Goal: Task Accomplishment & Management: Manage account settings

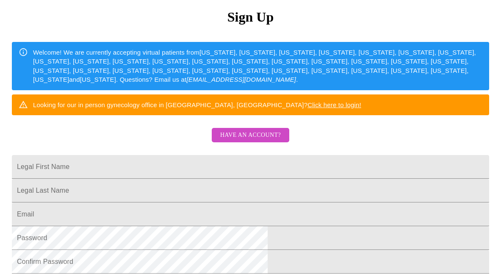
scroll to position [95, 0]
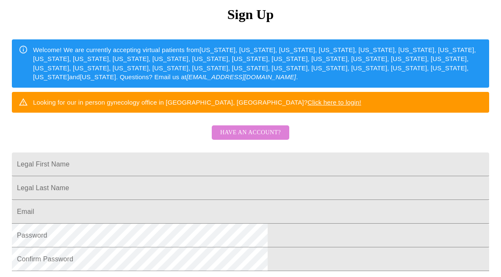
click at [265, 138] on span "Have an account?" at bounding box center [250, 132] width 61 height 11
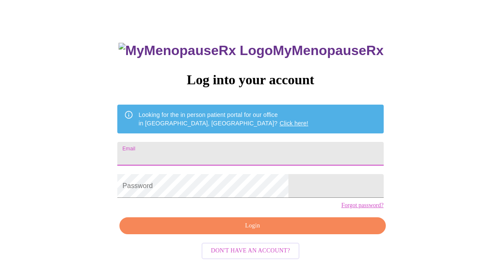
click at [286, 142] on input "Email" at bounding box center [250, 154] width 266 height 24
type input "[EMAIL_ADDRESS][DOMAIN_NAME]"
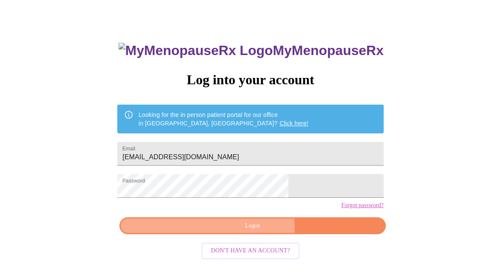
click at [254, 231] on span "Login" at bounding box center [252, 225] width 246 height 11
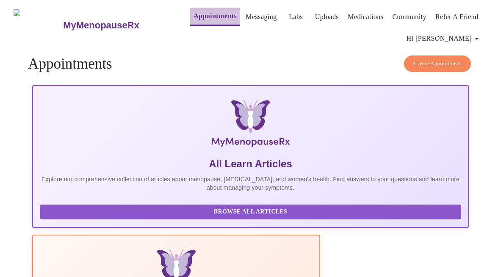
click at [195, 11] on link "Appointments" at bounding box center [214, 16] width 43 height 12
